Goal: Information Seeking & Learning: Find contact information

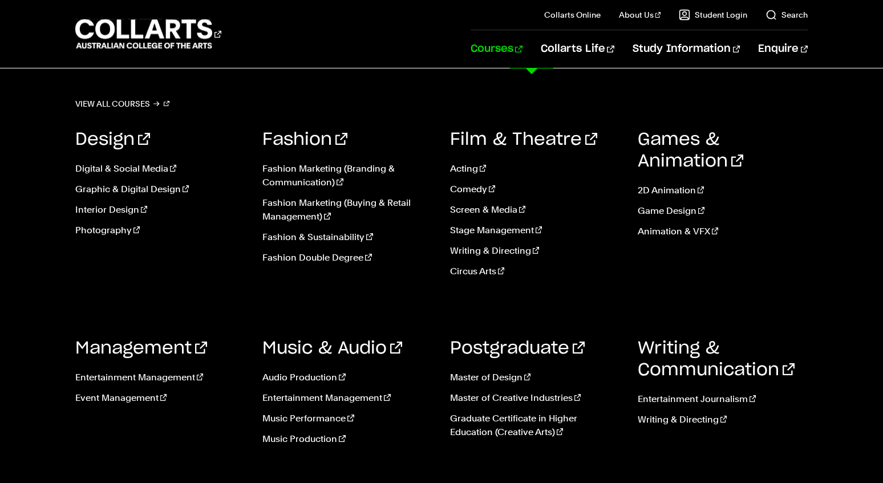
scroll to position [36, 0]
click at [515, 140] on link "Film & Theatre" at bounding box center [523, 139] width 147 height 17
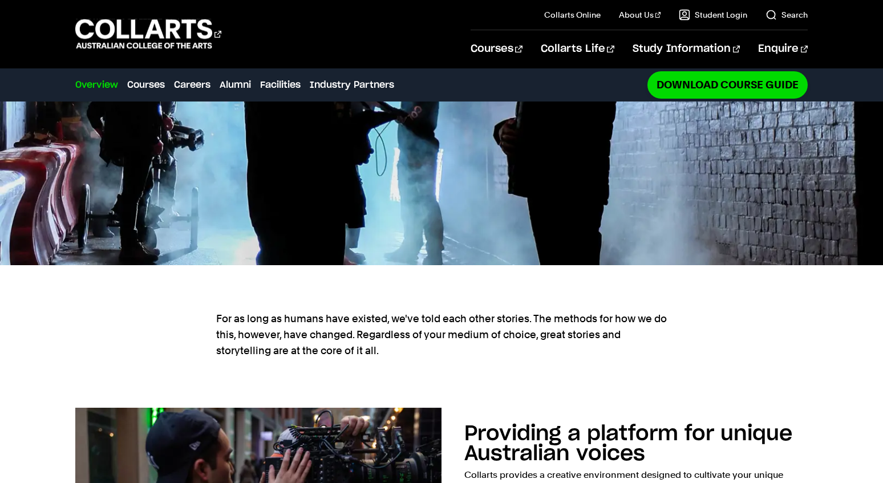
scroll to position [619, 0]
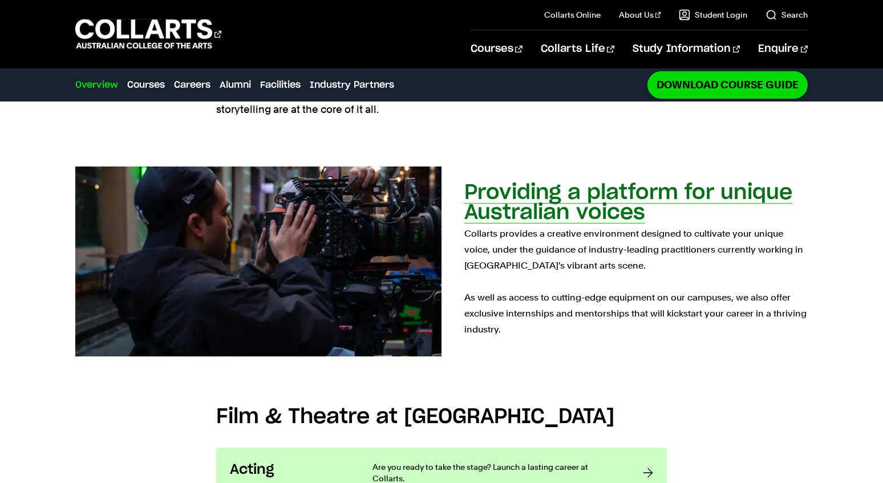
click at [542, 243] on p "Collarts provides a creative environment designed to cultivate your unique voic…" at bounding box center [635, 282] width 343 height 112
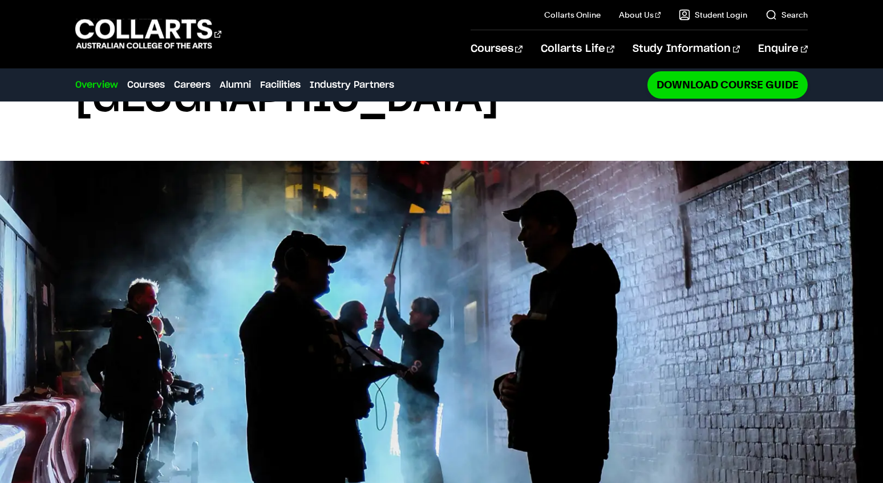
scroll to position [0, 0]
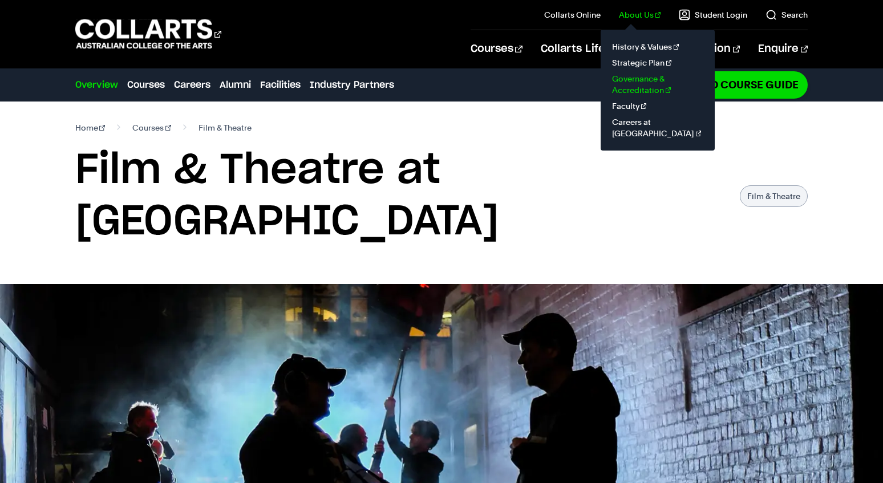
click at [647, 88] on link "Governance & Accreditation" at bounding box center [658, 84] width 96 height 27
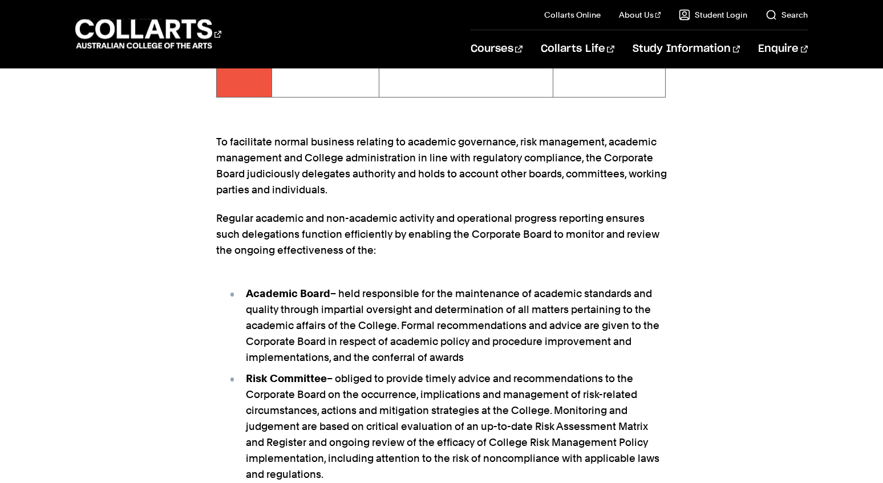
scroll to position [2220, 0]
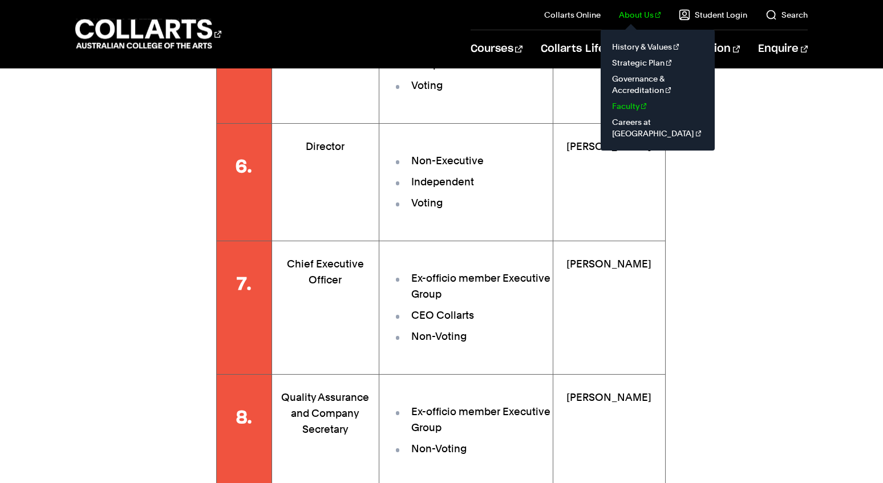
click at [639, 103] on link "Faculty" at bounding box center [658, 106] width 96 height 16
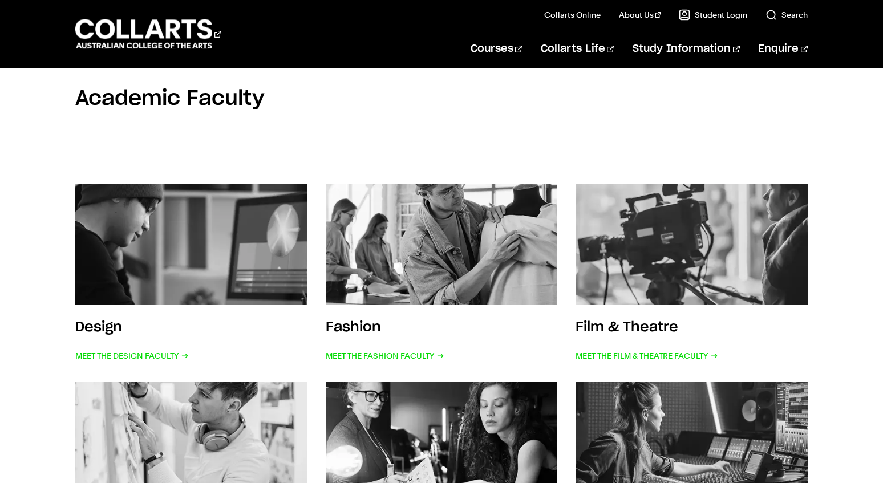
scroll to position [238, 0]
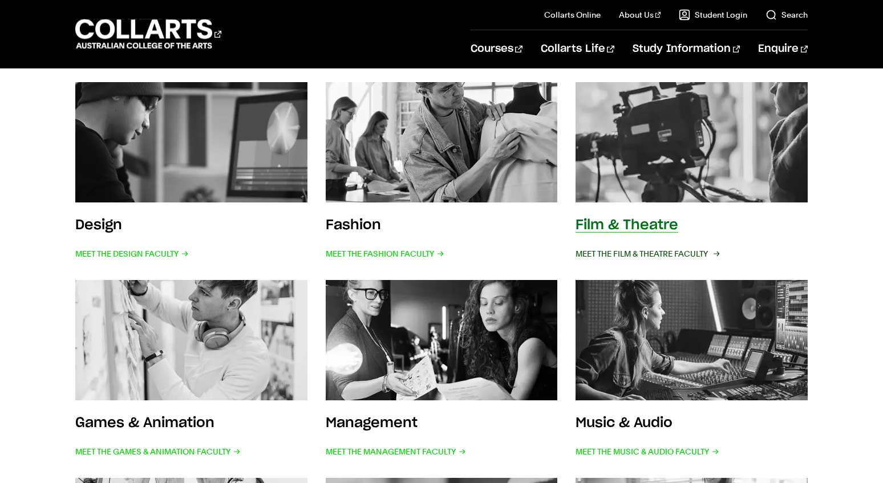
click at [651, 250] on span "Meet the Film & Theatre Faculty" at bounding box center [646, 254] width 143 height 16
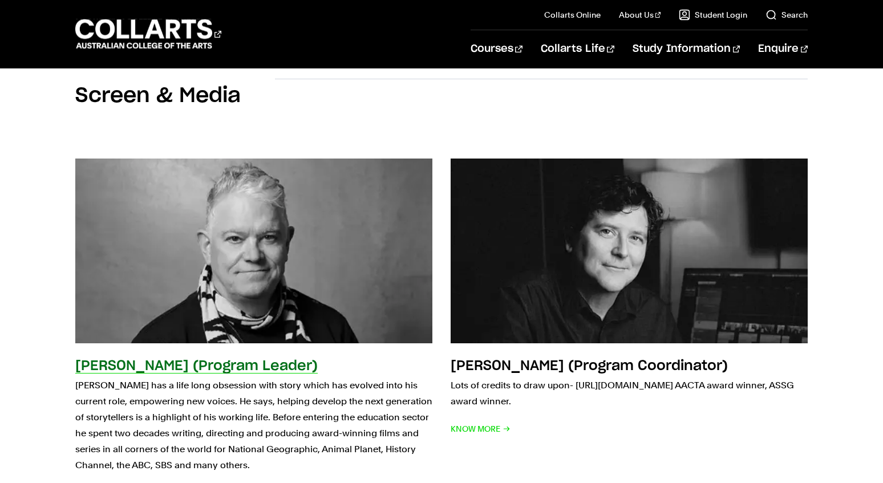
scroll to position [1506, 0]
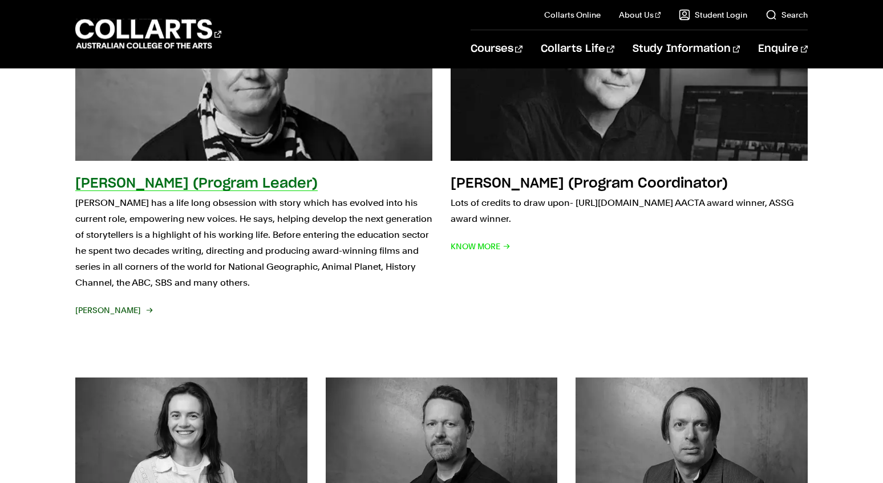
click at [148, 177] on h2 "[PERSON_NAME] (Program Leader)" at bounding box center [196, 184] width 242 height 14
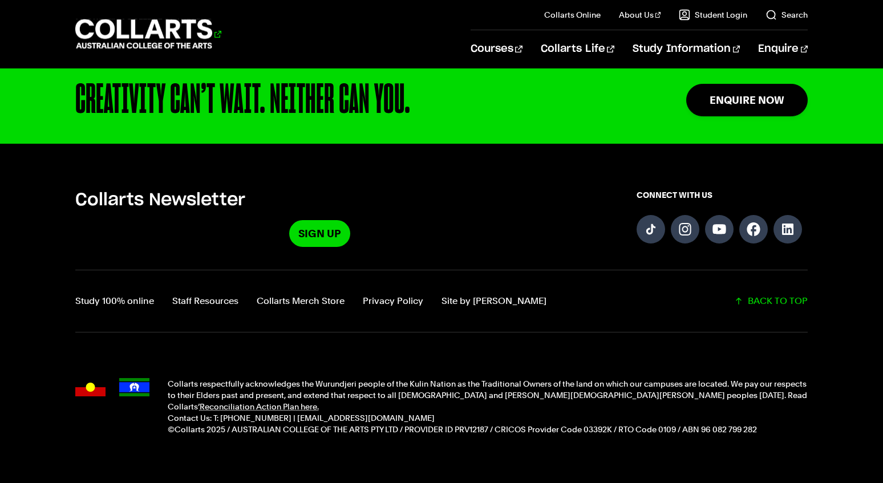
scroll to position [387, 0]
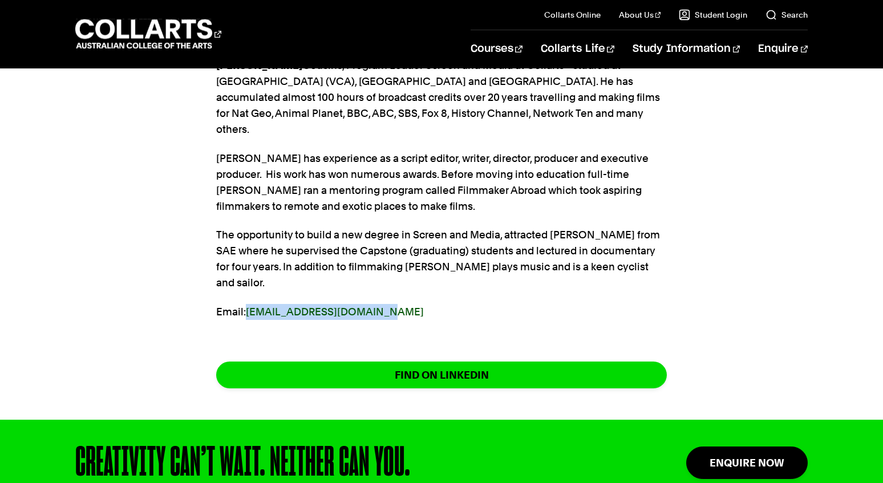
copy link "[EMAIL_ADDRESS][DOMAIN_NAME]"
drag, startPoint x: 384, startPoint y: 277, endPoint x: 250, endPoint y: 284, distance: 134.7
click at [250, 304] on p "Email: [EMAIL_ADDRESS][DOMAIN_NAME]" at bounding box center [441, 312] width 450 height 16
click at [287, 176] on p "[PERSON_NAME] has experience as a script editor, writer, director, producer and…" at bounding box center [441, 183] width 450 height 64
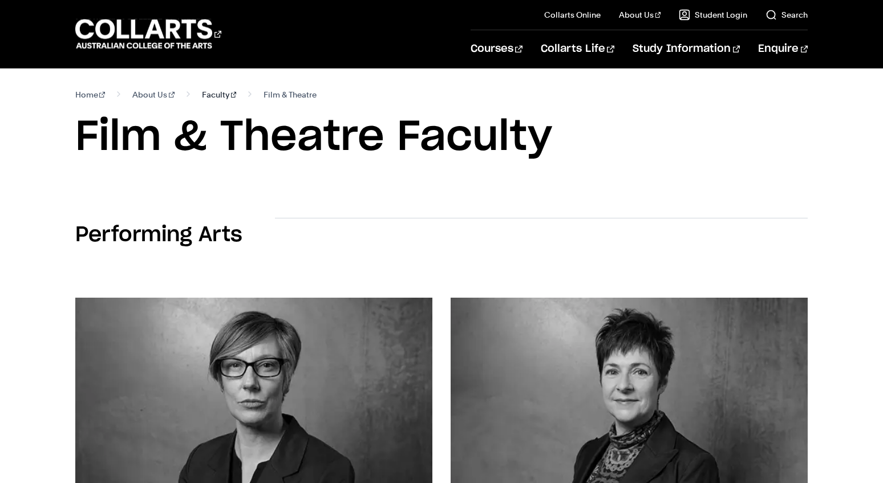
click at [206, 92] on link "Faculty" at bounding box center [219, 95] width 35 height 16
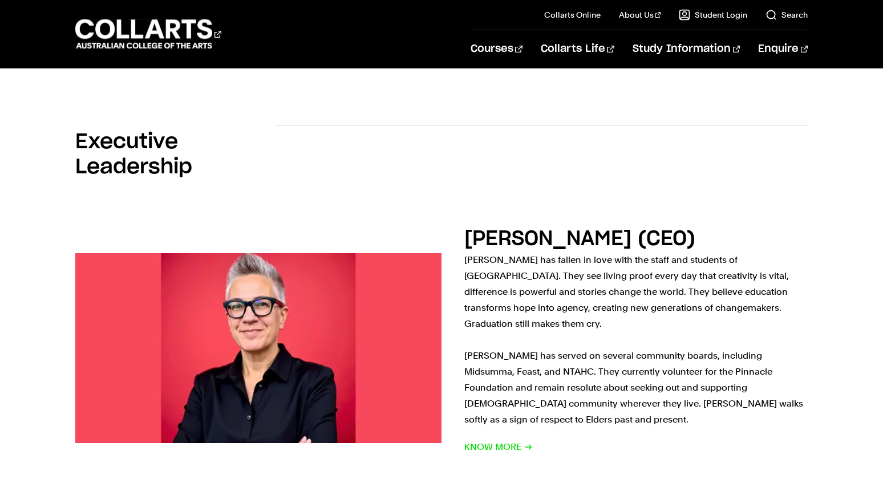
scroll to position [880, 0]
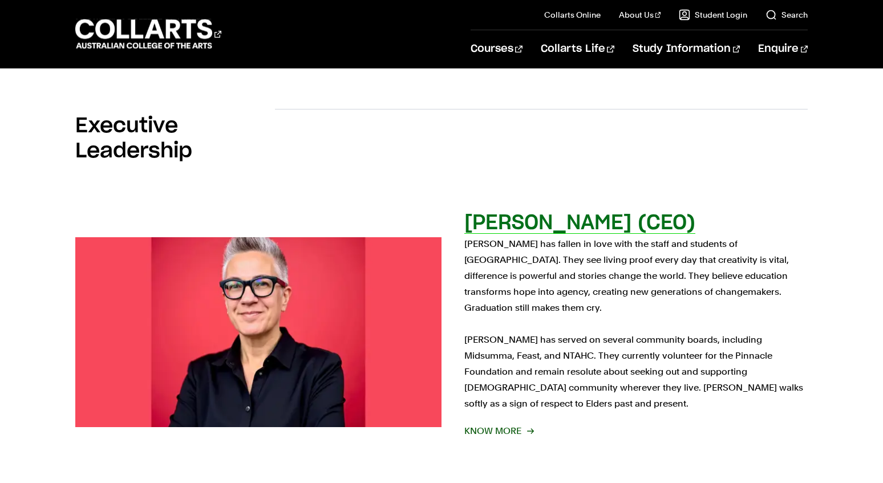
click at [501, 423] on span "Know More" at bounding box center [498, 431] width 68 height 16
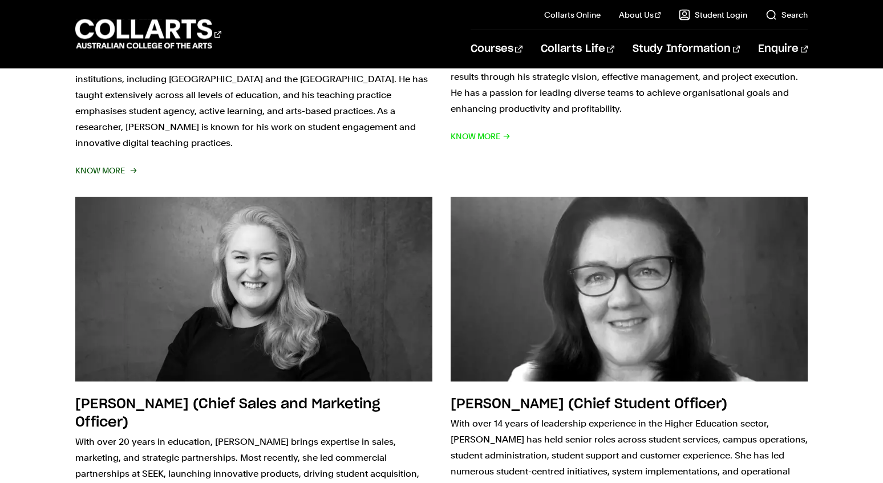
scroll to position [1643, 0]
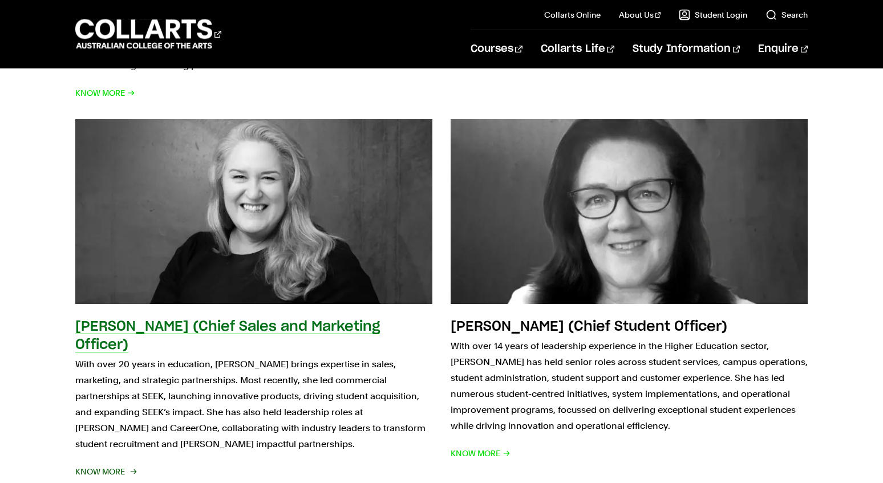
click at [345, 320] on h2 "Tonya Willoughby (Chief Sales and Marketing Officer)" at bounding box center [227, 336] width 304 height 32
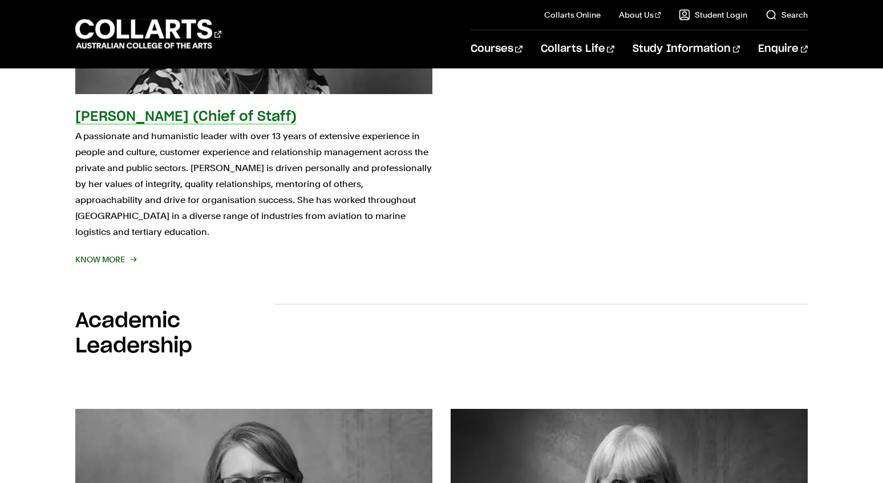
scroll to position [2416, 0]
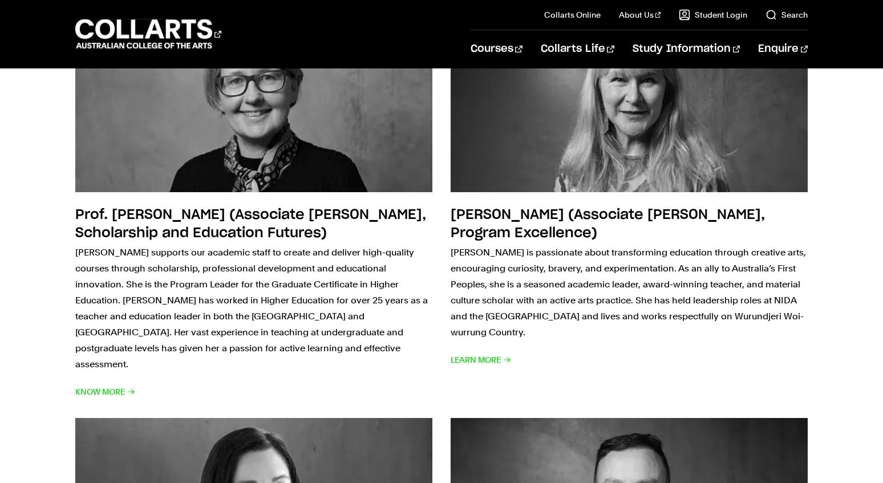
scroll to position [2532, 0]
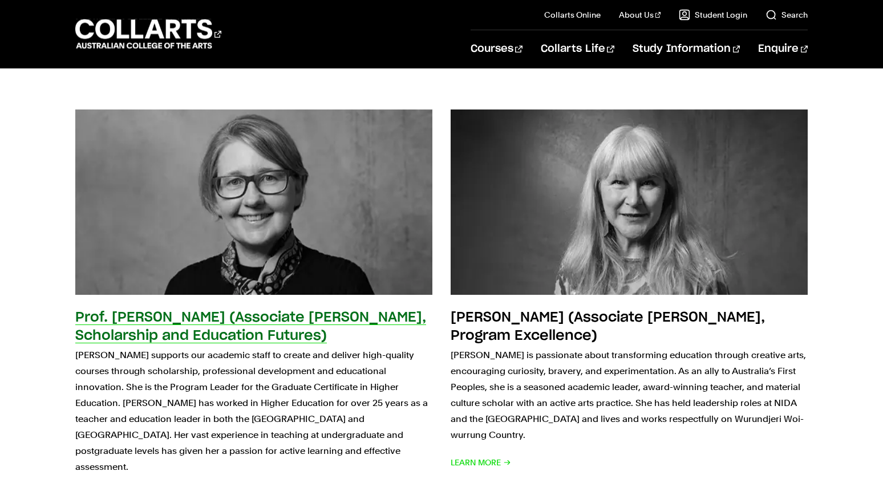
click at [201, 311] on h2 "Prof. Natasha Taylor (Associate Dean, Scholarship and Education Futures)" at bounding box center [250, 327] width 351 height 32
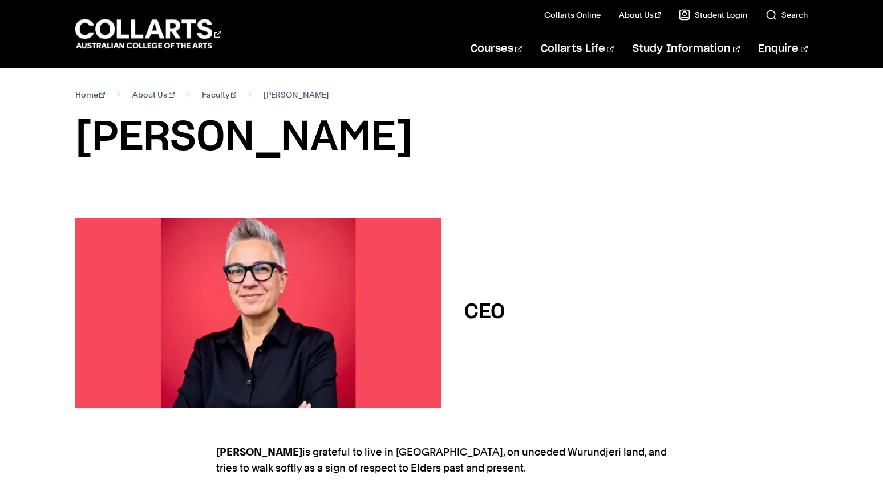
click at [288, 147] on h1 "[PERSON_NAME]" at bounding box center [441, 137] width 733 height 51
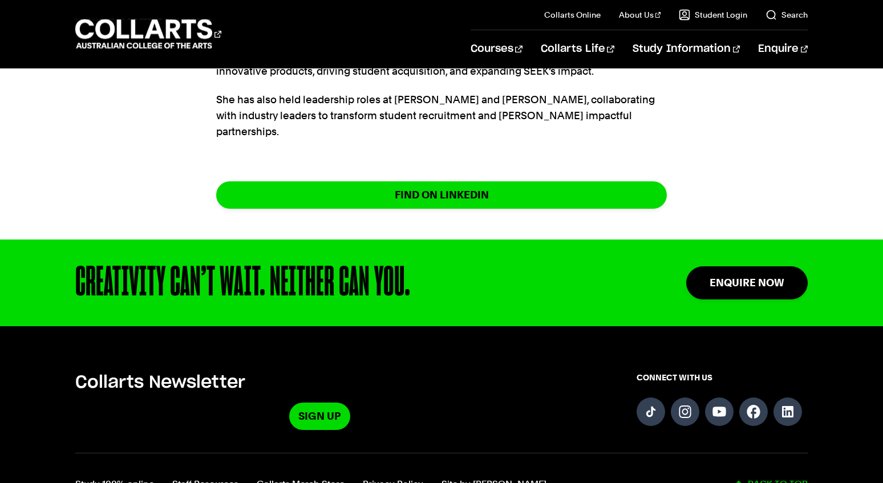
scroll to position [330, 0]
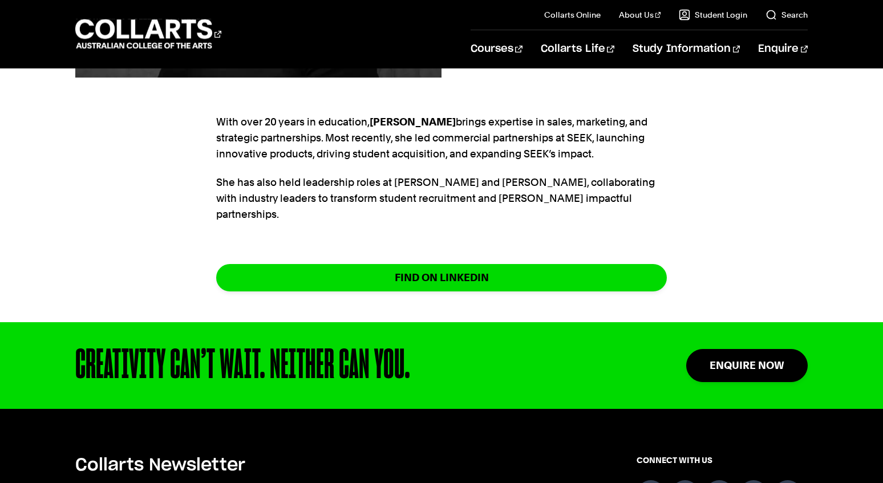
click at [487, 208] on section "With over 20 years in education, Tonya brings expertise in sales, marketing, an…" at bounding box center [441, 209] width 450 height 226
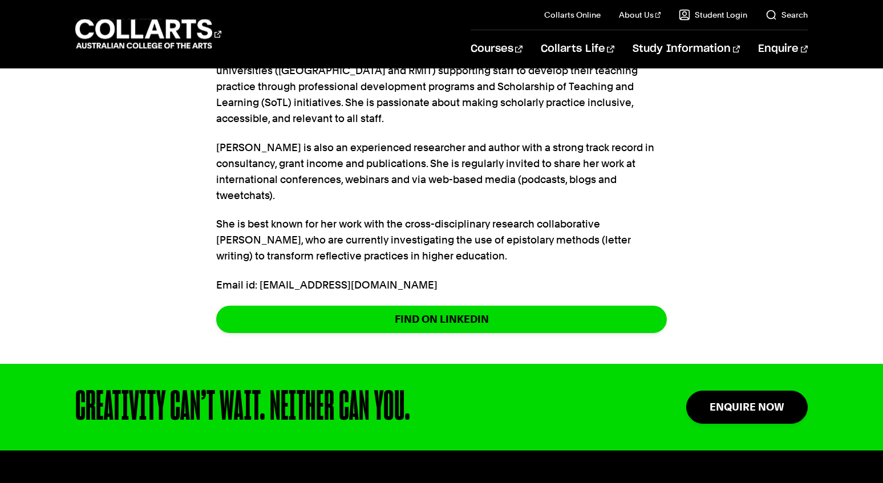
scroll to position [168, 0]
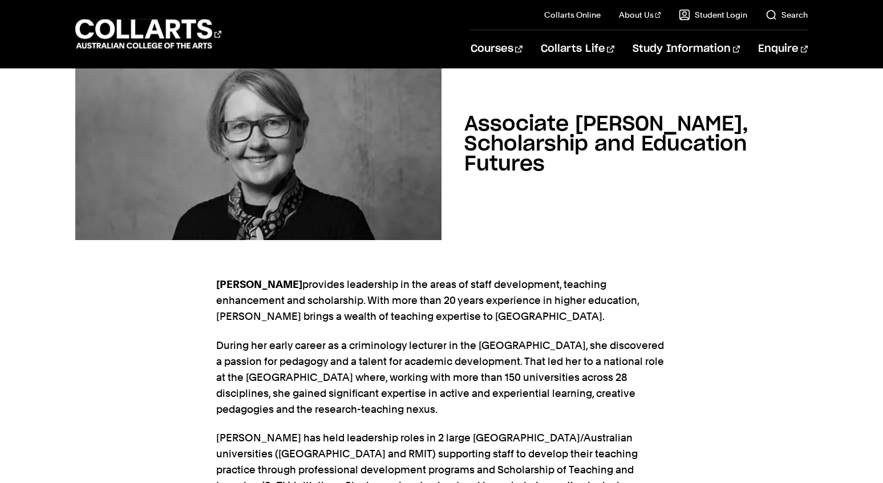
click at [475, 318] on p "[PERSON_NAME] provides leadership in the areas of staff development, teaching e…" at bounding box center [441, 301] width 450 height 48
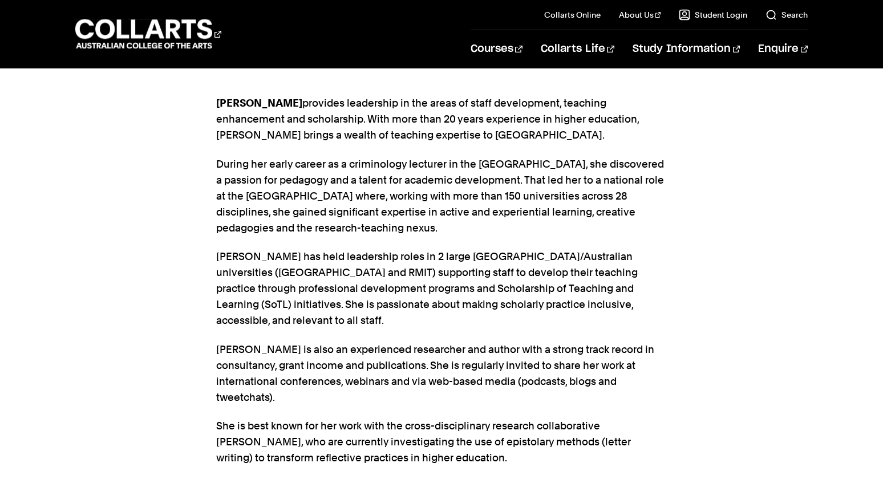
scroll to position [440, 0]
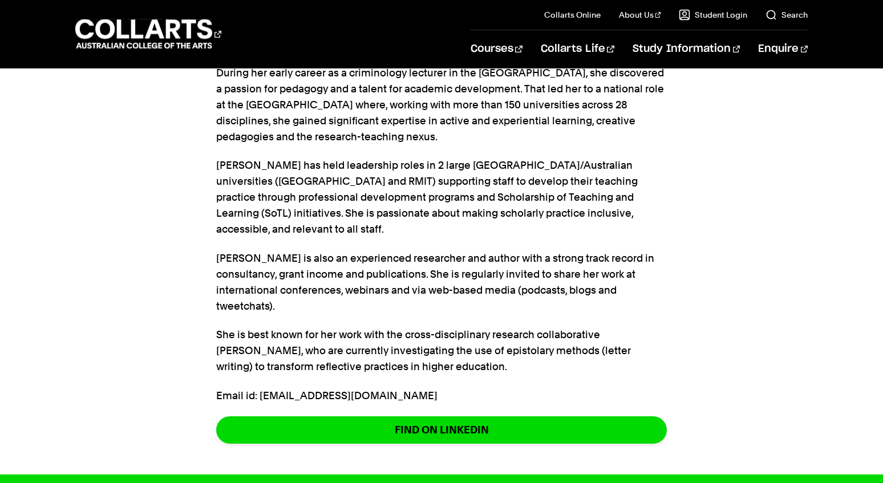
click at [391, 266] on p "[PERSON_NAME] is also an experienced researcher and author with a strong track …" at bounding box center [441, 282] width 450 height 64
drag, startPoint x: 388, startPoint y: 376, endPoint x: 261, endPoint y: 381, distance: 126.7
click at [261, 388] on p "Email id: [EMAIL_ADDRESS][DOMAIN_NAME]" at bounding box center [441, 396] width 450 height 16
copy p "[EMAIL_ADDRESS][DOMAIN_NAME]"
